Goal: Information Seeking & Learning: Compare options

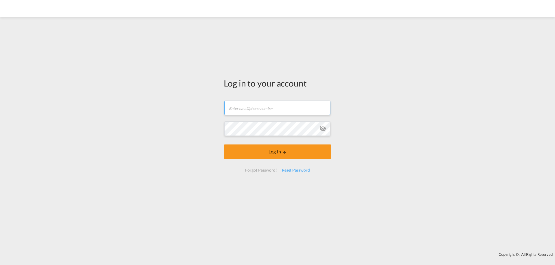
click at [256, 111] on input "text" at bounding box center [277, 108] width 106 height 14
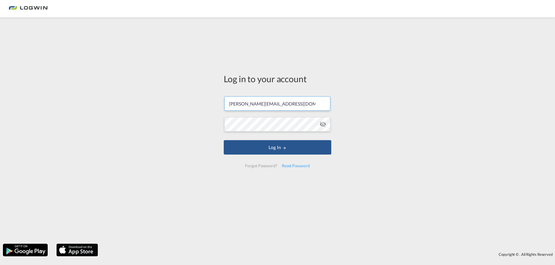
type input "[PERSON_NAME][EMAIL_ADDRESS][DOMAIN_NAME]"
click at [224, 140] on button "Log In" at bounding box center [277, 147] width 107 height 14
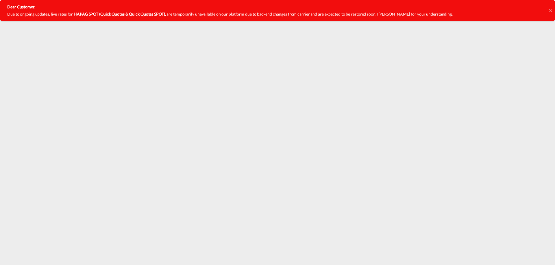
click at [551, 11] on icon at bounding box center [550, 10] width 3 height 3
